Goal: Transaction & Acquisition: Purchase product/service

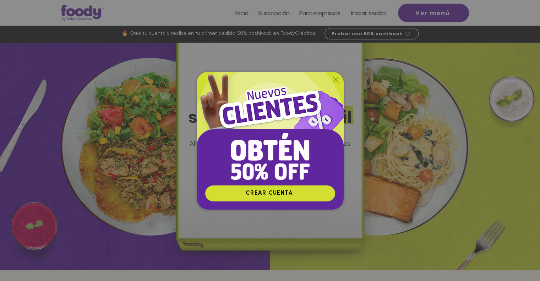
click at [335, 77] on icon "Volver al sitio" at bounding box center [336, 80] width 6 height 6
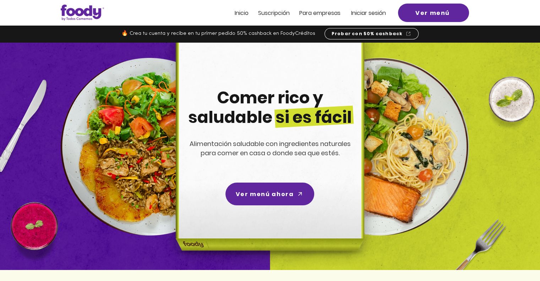
click at [367, 10] on span "Iniciar sesión" at bounding box center [368, 13] width 35 height 8
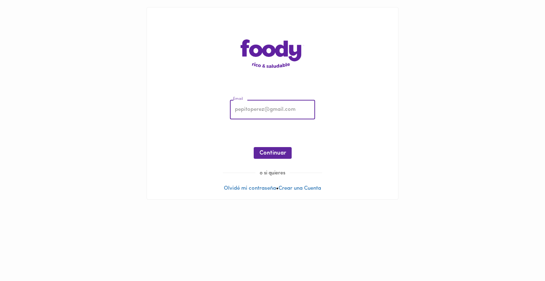
click at [246, 113] on input "email" at bounding box center [272, 110] width 85 height 20
type input "georgelin.medina@gmail.com"
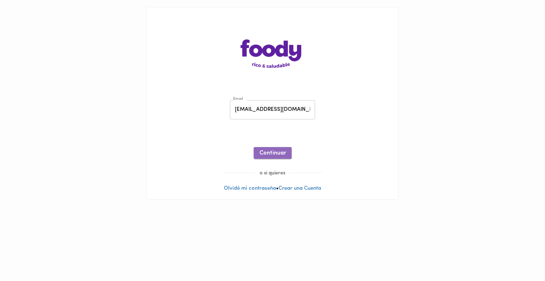
click at [284, 154] on span "Continuar" at bounding box center [272, 153] width 27 height 7
click at [275, 155] on span "Ingresar" at bounding box center [272, 153] width 22 height 7
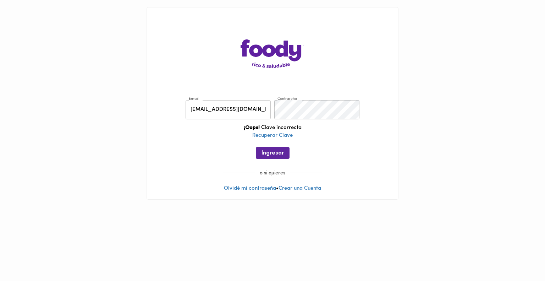
click at [279, 141] on div "¡Oops! Clave incorrecta Recuperar Clave" at bounding box center [272, 135] width 237 height 23
click at [251, 112] on div "Email georgelin.medina@gmail.com Email Contraseña Contraseña ¡Oops! Clave incor…" at bounding box center [272, 131] width 237 height 77
click at [278, 150] on span "Ingresar" at bounding box center [272, 153] width 22 height 7
click at [282, 134] on link "Recuperar Clave" at bounding box center [272, 135] width 40 height 5
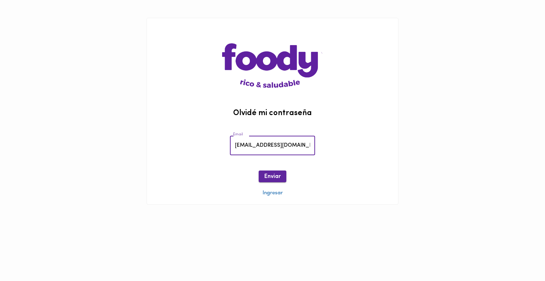
click at [272, 177] on span "Enviar" at bounding box center [272, 176] width 16 height 7
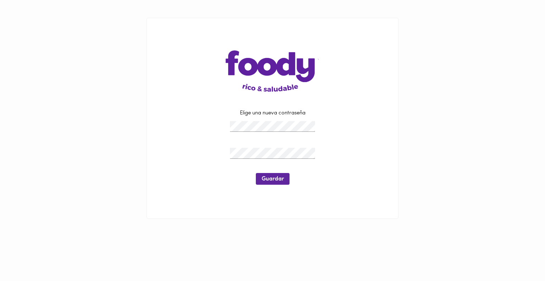
click at [263, 148] on div at bounding box center [272, 153] width 89 height 15
click at [272, 179] on span "Guardar" at bounding box center [272, 179] width 22 height 7
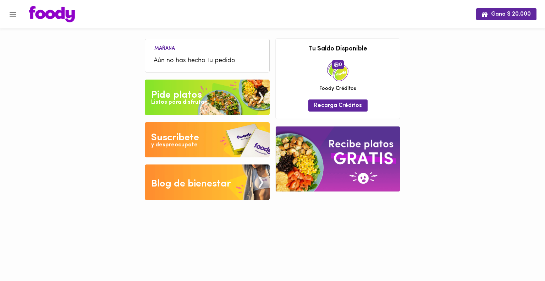
click at [198, 101] on div "Listos para disfrutar" at bounding box center [178, 102] width 55 height 8
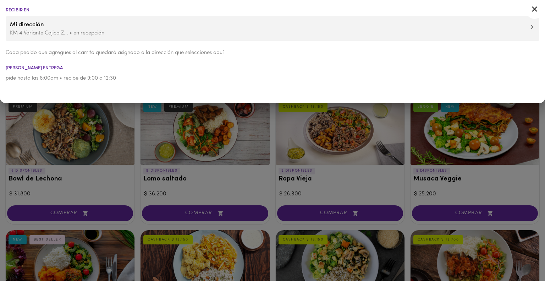
click at [108, 143] on div at bounding box center [272, 140] width 545 height 281
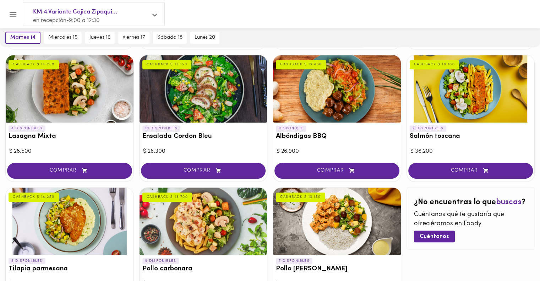
scroll to position [306, 0]
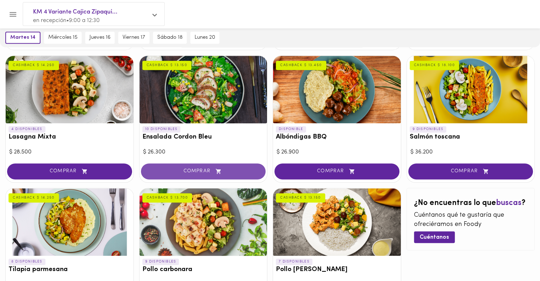
click at [184, 172] on span "COMPRAR" at bounding box center [203, 171] width 107 height 6
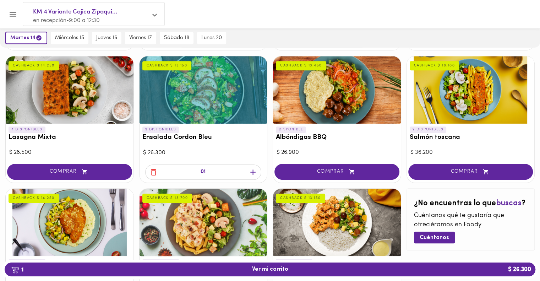
click at [153, 170] on icon "button" at bounding box center [153, 171] width 9 height 9
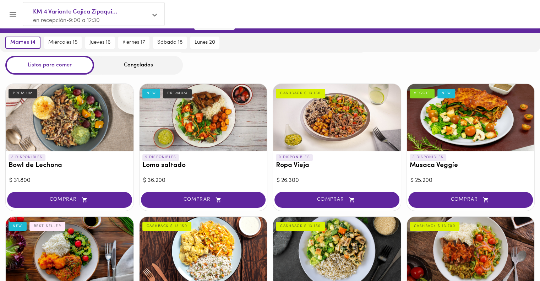
scroll to position [0, 0]
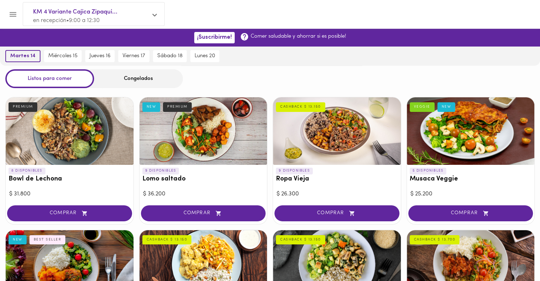
click at [26, 54] on span "martes 14" at bounding box center [22, 56] width 25 height 6
click at [125, 79] on div "Congelados" at bounding box center [138, 78] width 89 height 19
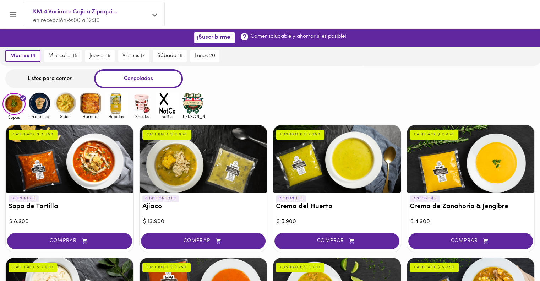
click at [68, 78] on div "Listos para comer" at bounding box center [49, 78] width 89 height 19
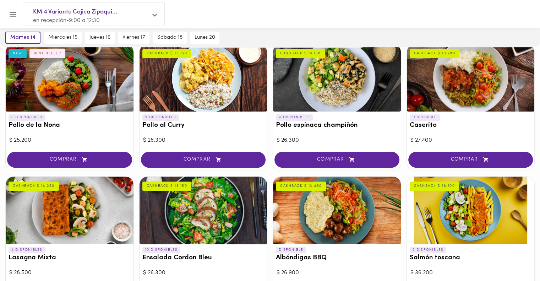
scroll to position [260, 0]
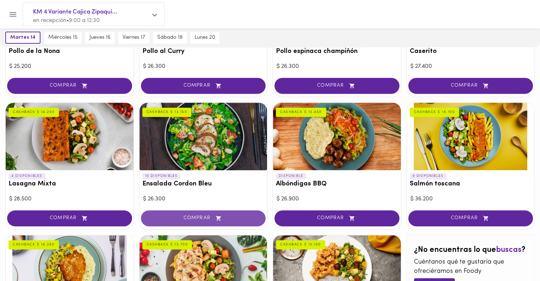
click at [209, 217] on span "COMPRAR" at bounding box center [203, 218] width 107 height 6
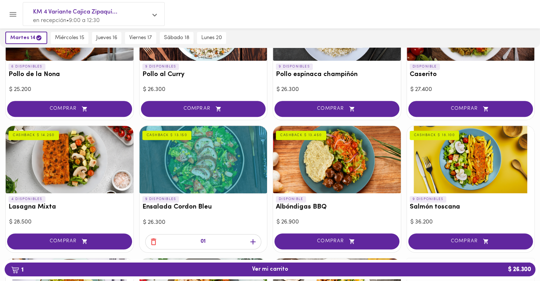
scroll to position [171, 0]
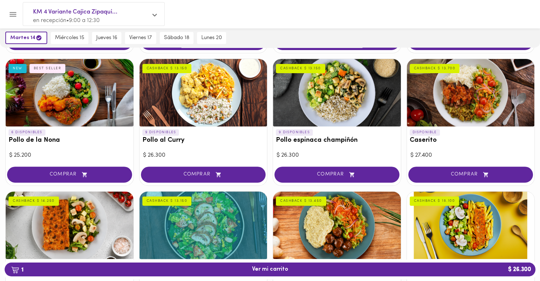
click at [422, 142] on h3 "Caserito" at bounding box center [470, 140] width 122 height 7
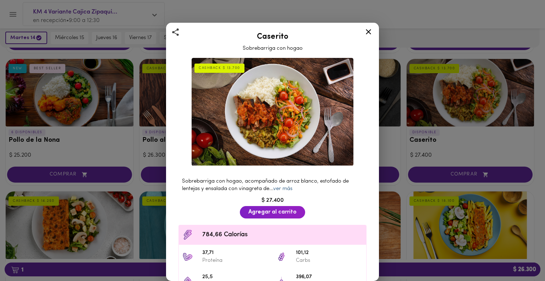
click at [283, 186] on link "ver más" at bounding box center [282, 188] width 19 height 5
click at [368, 32] on icon at bounding box center [368, 31] width 5 height 5
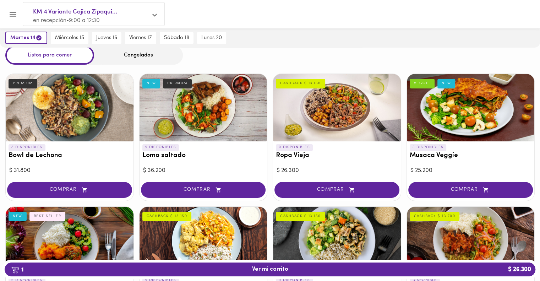
scroll to position [22, 0]
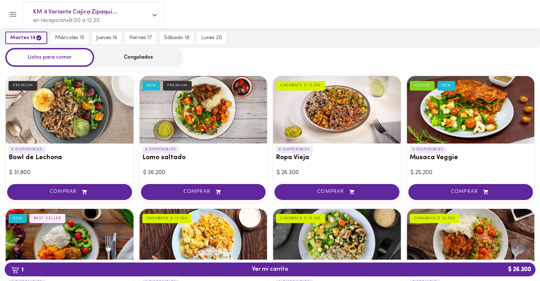
click at [177, 151] on p "9 DISPONIBLES" at bounding box center [160, 149] width 37 height 6
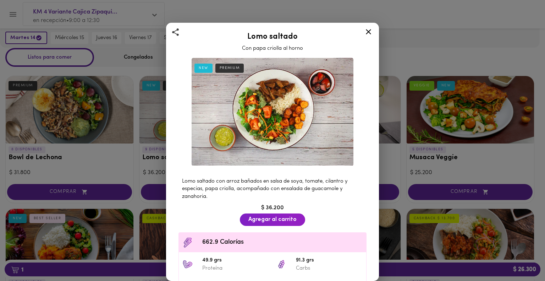
click at [184, 132] on div "Lomo saltado Con papa criolla al horno NEW PREMIUM Lomo saltado con arroz bañad…" at bounding box center [272, 140] width 545 height 281
click at [370, 29] on icon at bounding box center [368, 31] width 5 height 5
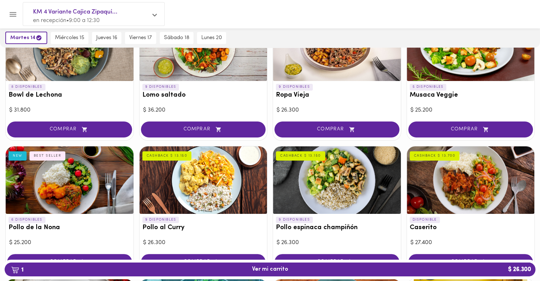
scroll to position [84, 0]
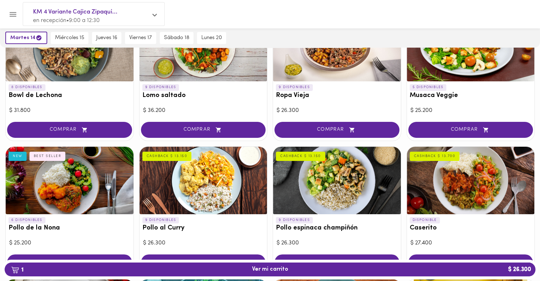
click at [93, 181] on div at bounding box center [70, 179] width 128 height 67
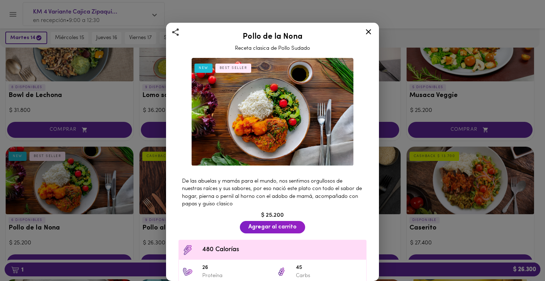
click at [369, 32] on icon at bounding box center [368, 31] width 5 height 5
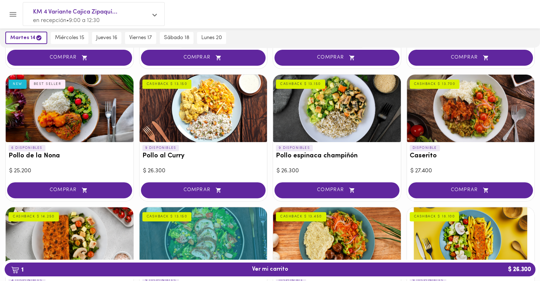
scroll to position [155, 0]
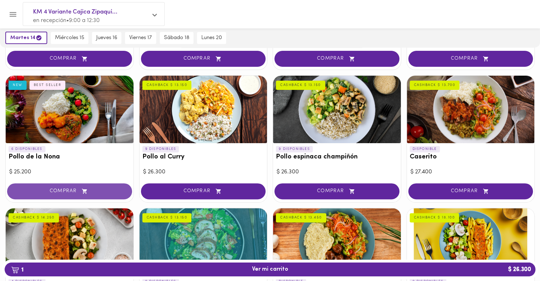
click at [70, 188] on span "COMPRAR" at bounding box center [69, 191] width 107 height 6
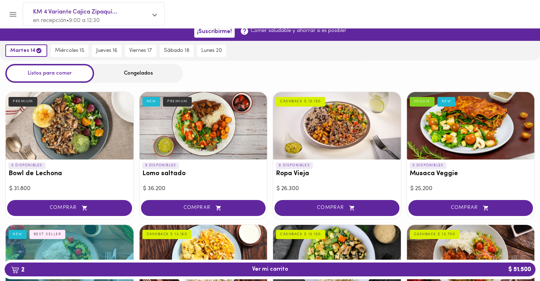
scroll to position [0, 0]
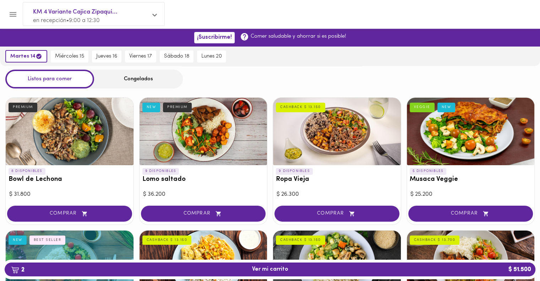
click at [128, 79] on div "Congelados" at bounding box center [138, 79] width 89 height 19
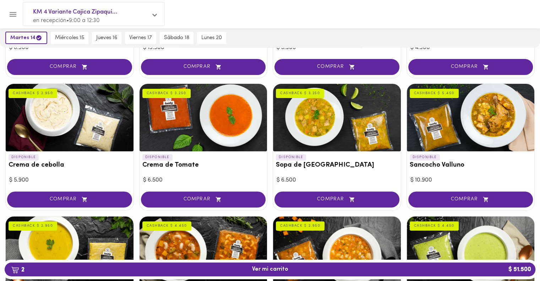
scroll to position [176, 0]
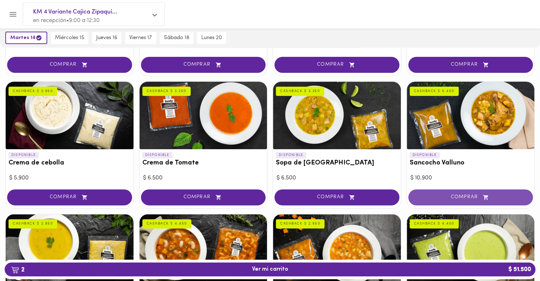
click at [458, 194] on span "COMPRAR" at bounding box center [470, 197] width 107 height 6
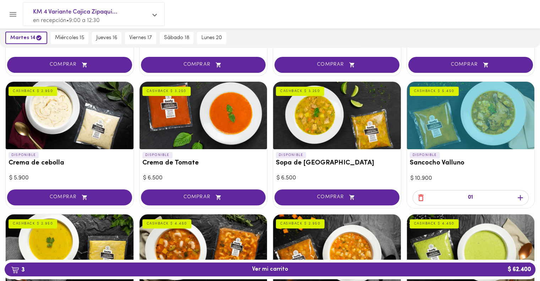
scroll to position [0, 0]
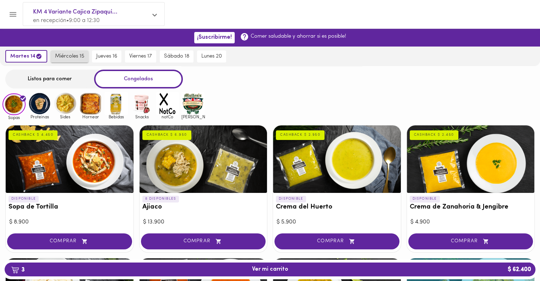
click at [76, 52] on button "miércoles 15" at bounding box center [70, 56] width 38 height 12
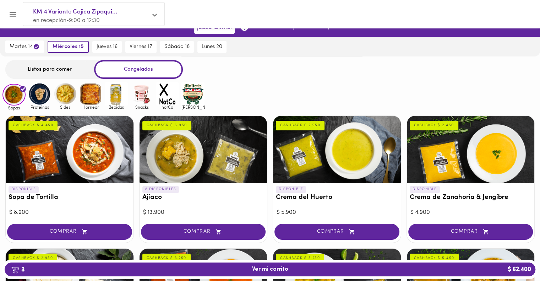
scroll to position [10, 0]
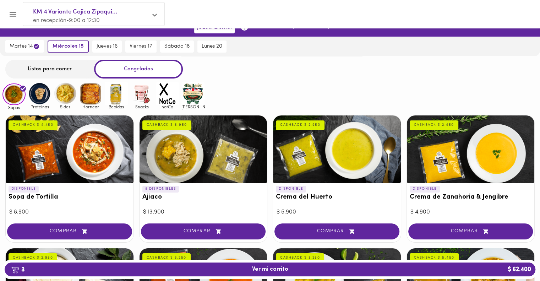
click at [57, 65] on div "Listos para comer" at bounding box center [49, 69] width 89 height 19
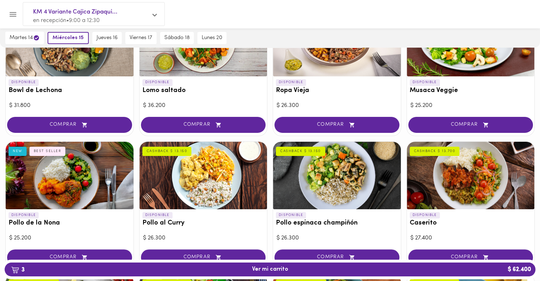
scroll to position [88, 0]
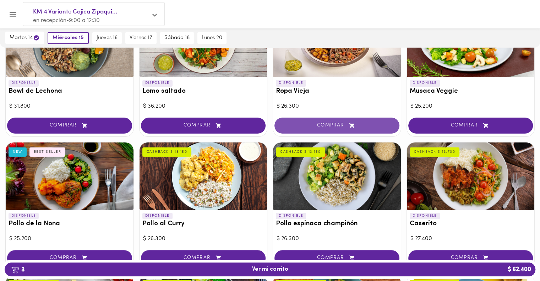
click at [322, 126] on span "COMPRAR" at bounding box center [336, 125] width 107 height 6
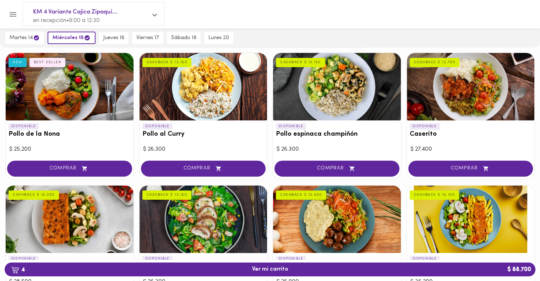
scroll to position [178, 0]
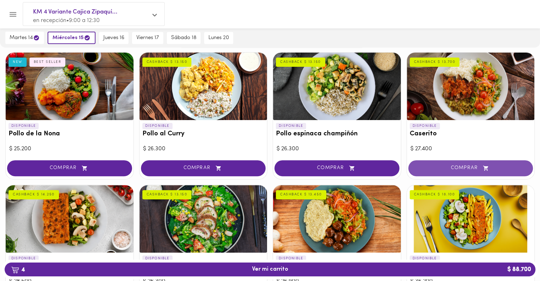
click at [453, 168] on span "COMPRAR" at bounding box center [470, 168] width 107 height 6
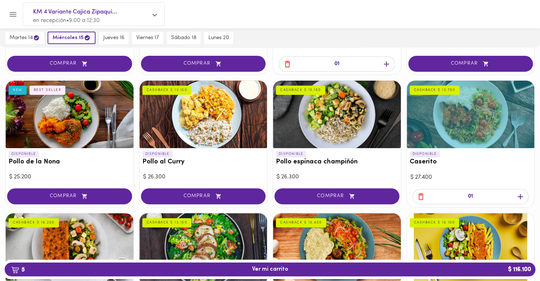
scroll to position [0, 0]
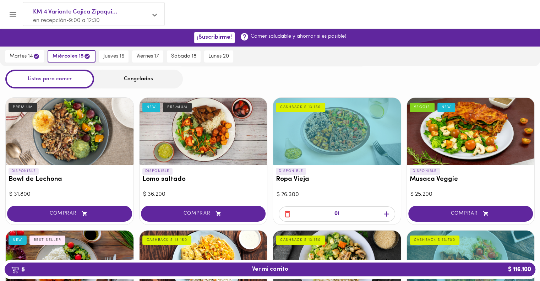
click at [138, 79] on div "Congelados" at bounding box center [138, 79] width 89 height 19
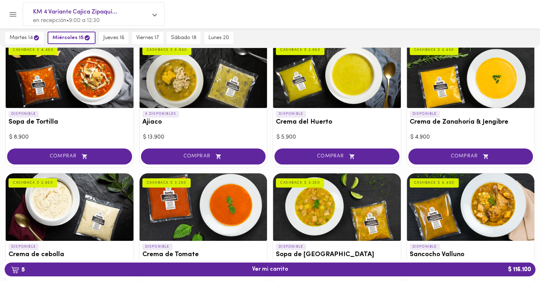
scroll to position [85, 0]
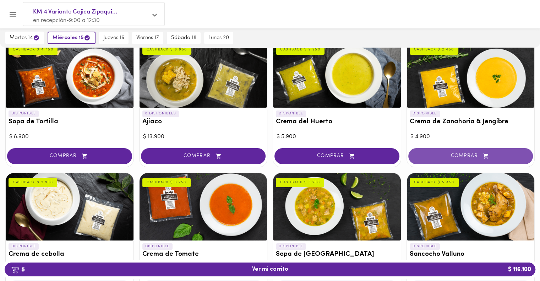
click at [460, 154] on span "COMPRAR" at bounding box center [470, 156] width 107 height 6
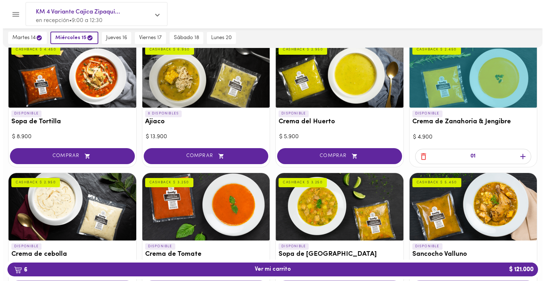
scroll to position [0, 0]
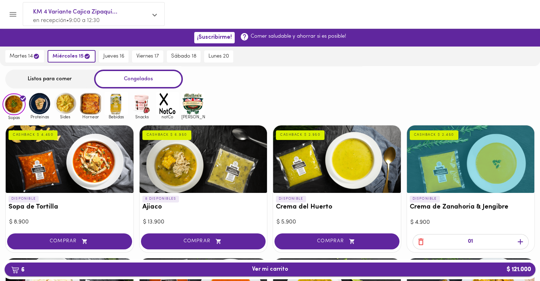
click at [272, 269] on span "6 Ver mi carrito $ 121.000" at bounding box center [270, 269] width 36 height 7
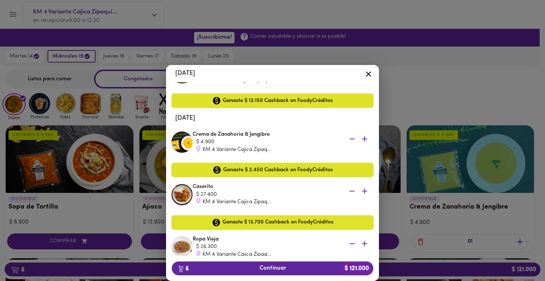
scroll to position [132, 0]
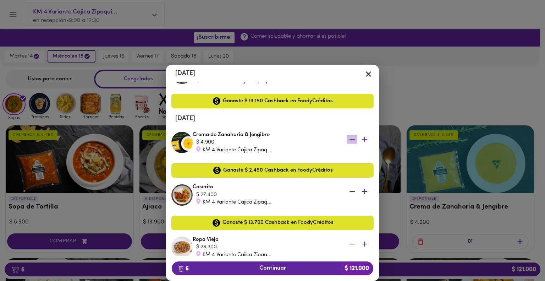
click at [349, 139] on icon "button" at bounding box center [352, 138] width 9 height 9
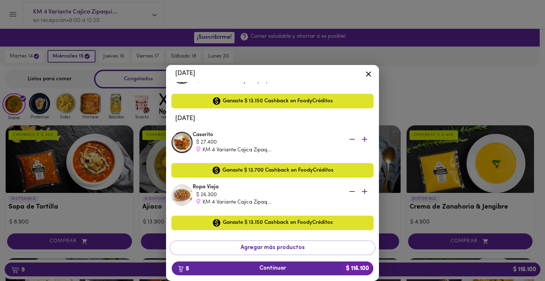
click at [368, 77] on icon at bounding box center [368, 74] width 9 height 9
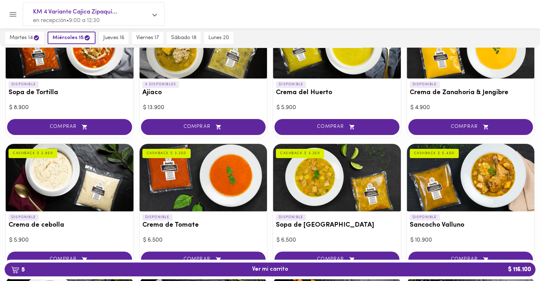
scroll to position [163, 0]
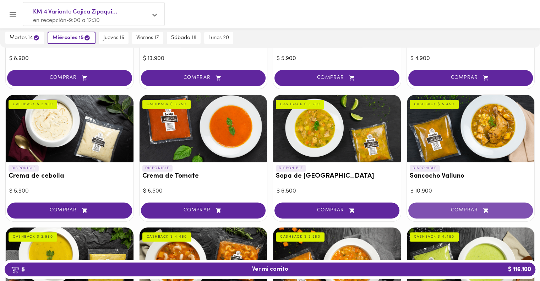
click at [444, 210] on span "COMPRAR" at bounding box center [470, 210] width 107 height 6
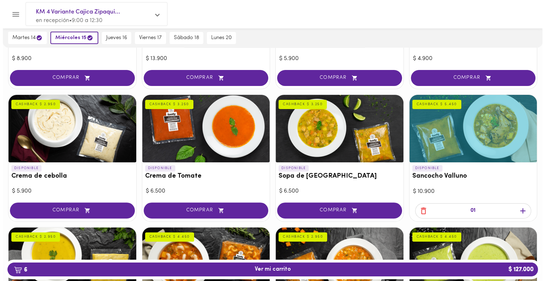
scroll to position [0, 0]
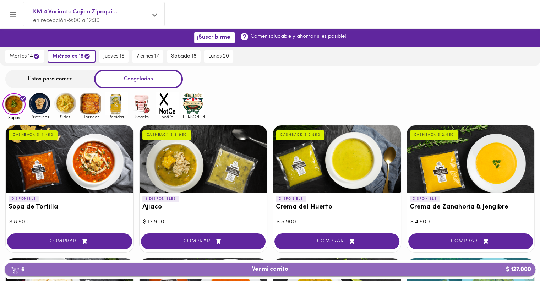
click at [256, 266] on span "6 Ver mi carrito $ 127.000" at bounding box center [270, 269] width 36 height 7
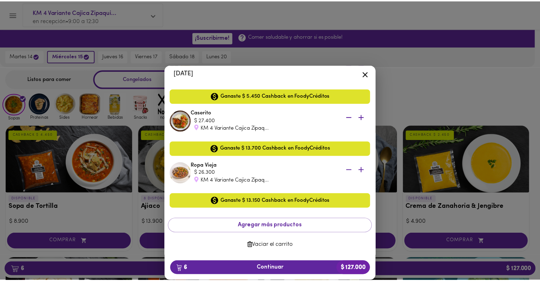
scroll to position [206, 0]
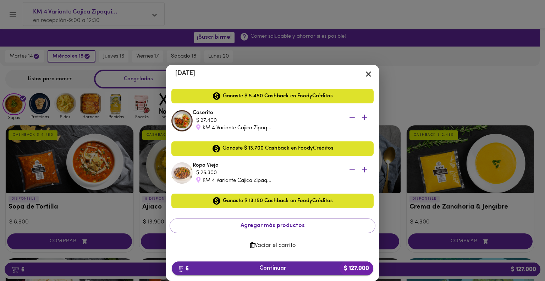
click at [274, 270] on span "6 Continuar $ 127.000" at bounding box center [272, 268] width 190 height 7
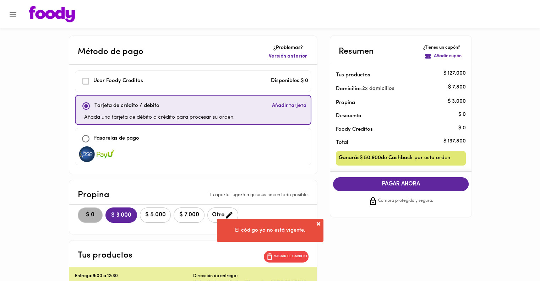
click at [99, 214] on button "$ 0" at bounding box center [90, 214] width 25 height 15
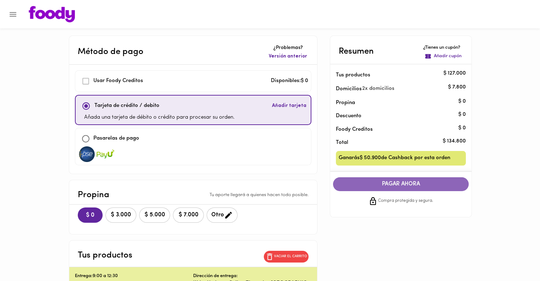
click at [392, 186] on span "PAGAR AHORA" at bounding box center [400, 184] width 121 height 7
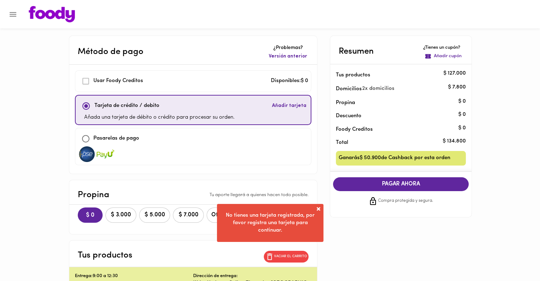
click at [316, 207] on span at bounding box center [318, 208] width 7 height 7
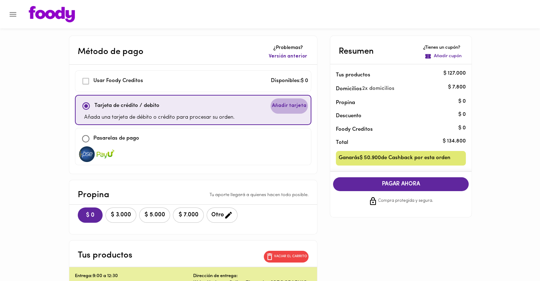
click at [288, 102] on span "Añadir tarjeta" at bounding box center [289, 105] width 34 height 7
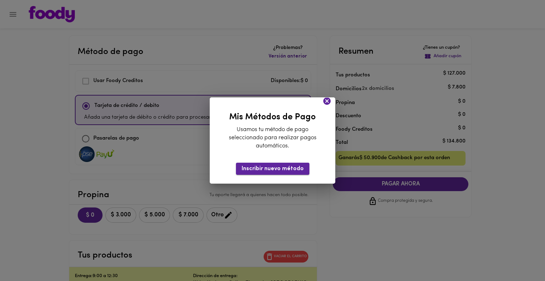
click at [272, 168] on span "Inscribir nuevo método" at bounding box center [273, 168] width 62 height 7
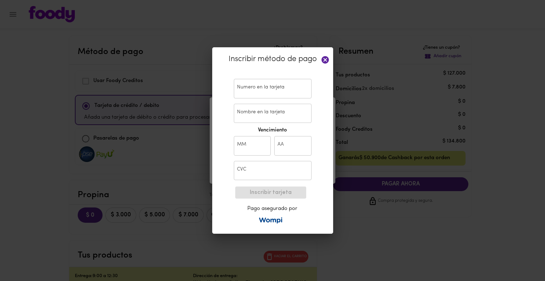
click at [261, 86] on input "text" at bounding box center [273, 89] width 78 height 20
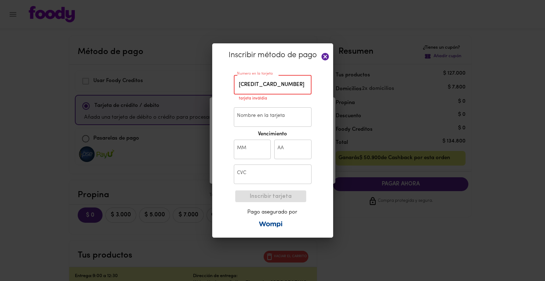
type input "3778 1603 6094 443"
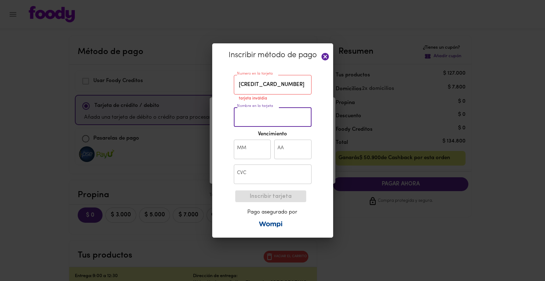
click at [260, 119] on input "Nombre en la tarjeta" at bounding box center [273, 117] width 78 height 20
type input "GEORGELIN FERNANDEZ"
click at [260, 147] on input "text" at bounding box center [252, 149] width 37 height 20
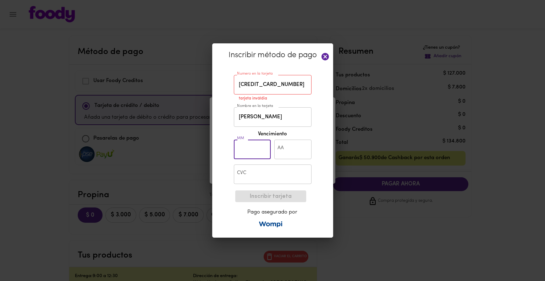
type input "7"
type input "07"
click at [292, 151] on input "text" at bounding box center [292, 149] width 37 height 20
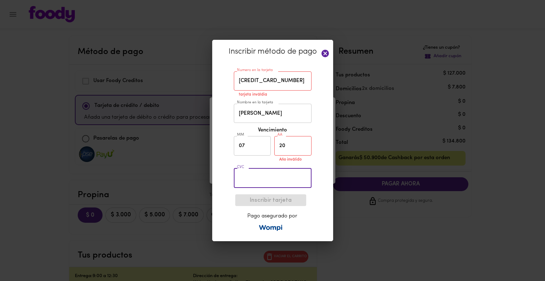
click at [260, 186] on input "text" at bounding box center [273, 178] width 78 height 20
click at [289, 150] on input "20" at bounding box center [292, 146] width 37 height 20
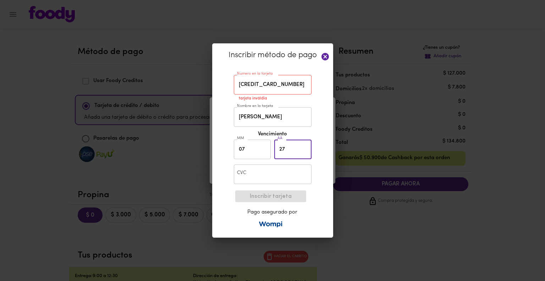
type input "27"
click at [258, 183] on input "text" at bounding box center [273, 174] width 78 height 20
click at [221, 184] on div "Inscribir método de pago Numero en la tarjeta 3778 1603 6094 443 Numero en la t…" at bounding box center [272, 140] width 121 height 194
click at [253, 172] on input "364" at bounding box center [273, 174] width 78 height 20
type input "364"
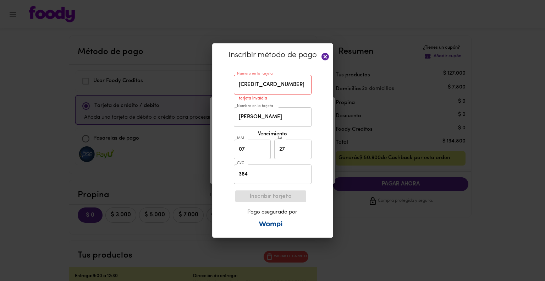
click at [226, 200] on div "Inscribir método de pago Numero en la tarjeta 3778 1603 6094 443 Numero en la t…" at bounding box center [272, 140] width 121 height 194
click at [321, 57] on icon at bounding box center [325, 56] width 9 height 9
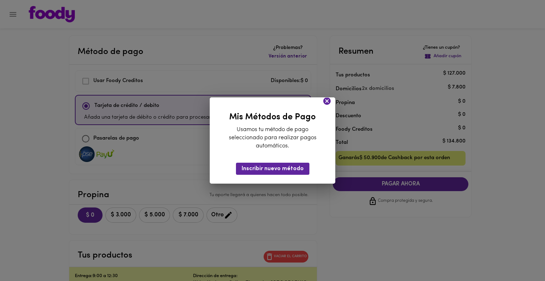
click at [328, 101] on icon at bounding box center [326, 100] width 7 height 7
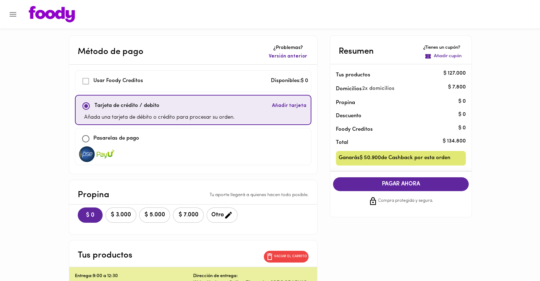
click at [121, 138] on p "Pasarelas de pago" at bounding box center [116, 138] width 46 height 8
checkbox input "false"
checkbox input "true"
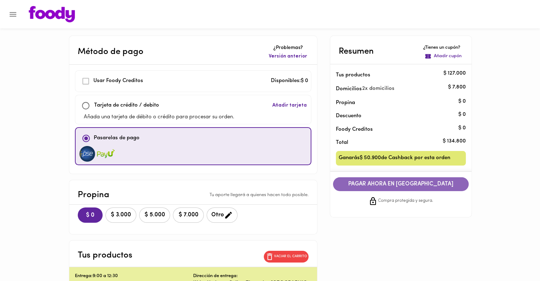
click at [400, 183] on span "PAGAR AHORA EN PASARELA" at bounding box center [400, 184] width 121 height 7
